Goal: Task Accomplishment & Management: Manage account settings

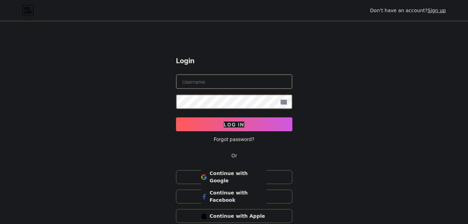
click at [440, 13] on link "Sign up" at bounding box center [437, 11] width 18 height 6
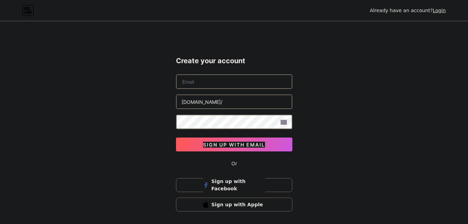
click at [225, 82] on input "text" at bounding box center [234, 82] width 116 height 14
type input "[EMAIL_ADDRESS][DOMAIN_NAME]"
click at [441, 10] on link "Login" at bounding box center [439, 11] width 13 height 6
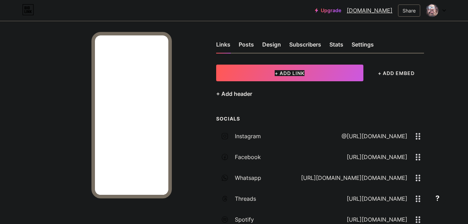
click at [247, 45] on div "Posts" at bounding box center [246, 46] width 15 height 12
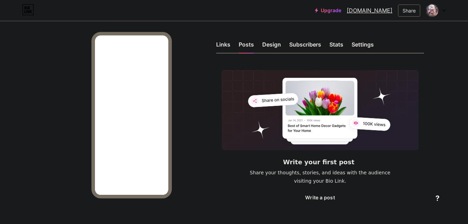
click at [269, 46] on div "Design" at bounding box center [271, 46] width 19 height 12
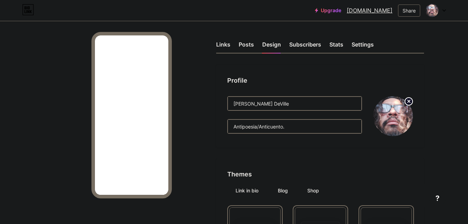
click at [310, 46] on div "Subscribers" at bounding box center [305, 46] width 32 height 12
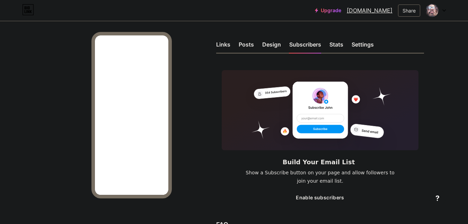
click at [360, 43] on div "Settings" at bounding box center [363, 46] width 22 height 12
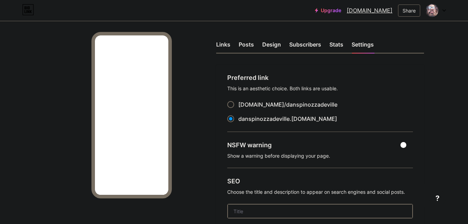
click at [368, 12] on link "danspinozzadeville.bio.link" at bounding box center [370, 10] width 46 height 8
click at [407, 11] on div "Share" at bounding box center [409, 10] width 13 height 7
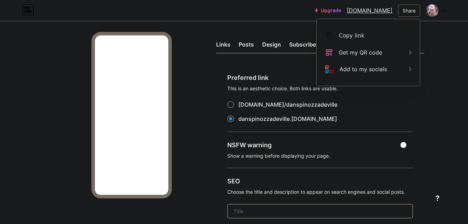
click at [364, 51] on div "Get my QR code" at bounding box center [360, 52] width 43 height 8
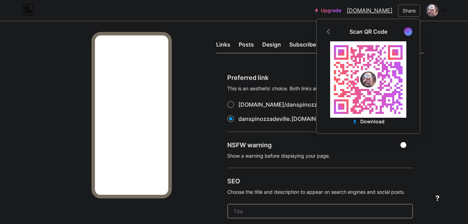
click at [405, 29] on div at bounding box center [408, 32] width 10 height 10
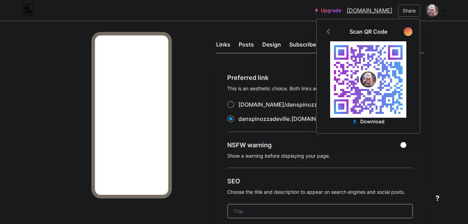
click at [405, 29] on div at bounding box center [408, 31] width 9 height 9
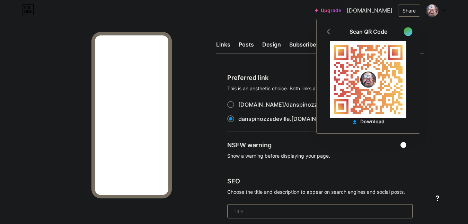
click at [405, 29] on div at bounding box center [408, 31] width 9 height 9
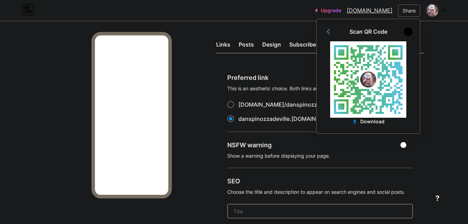
click at [405, 29] on div at bounding box center [408, 31] width 9 height 9
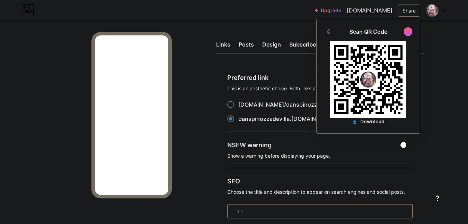
click at [405, 29] on div at bounding box center [408, 31] width 9 height 9
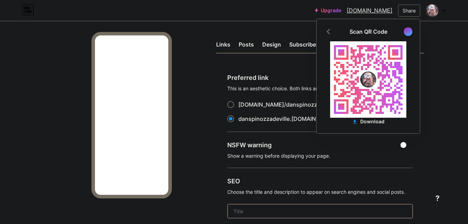
click at [405, 29] on div at bounding box center [408, 31] width 9 height 9
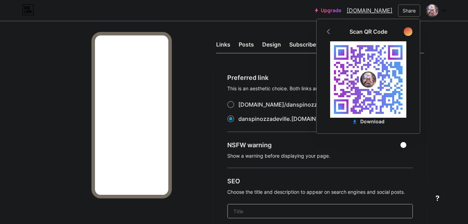
click at [405, 29] on div at bounding box center [408, 31] width 9 height 9
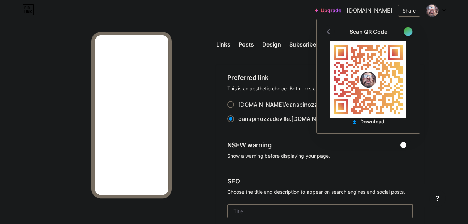
click at [405, 29] on div at bounding box center [408, 31] width 9 height 9
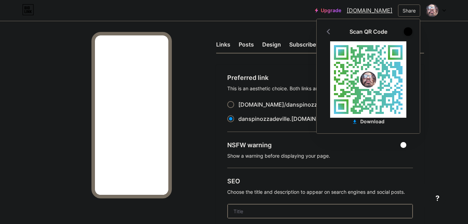
click at [405, 29] on div at bounding box center [408, 31] width 9 height 9
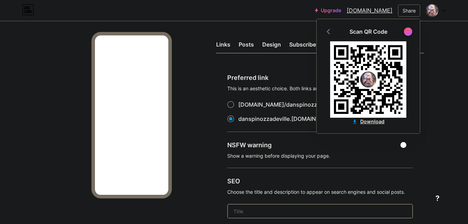
click at [368, 121] on div "Download" at bounding box center [368, 121] width 33 height 7
